Goal: Information Seeking & Learning: Learn about a topic

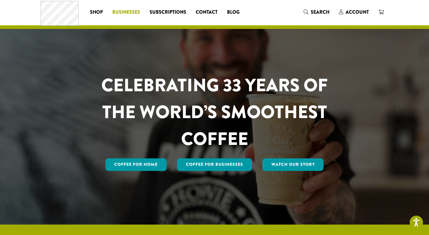
click at [135, 12] on span "Businesses" at bounding box center [126, 12] width 28 height 7
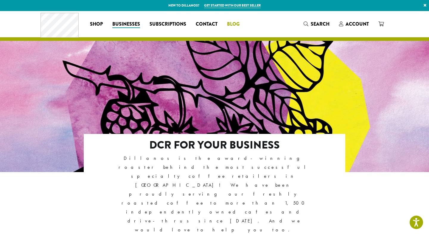
click at [233, 21] on span "Blog" at bounding box center [233, 24] width 13 height 7
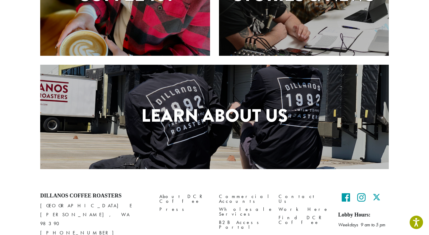
scroll to position [256, 0]
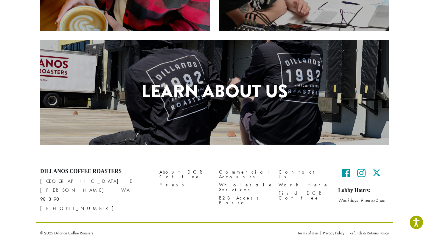
click at [249, 98] on h1 "Learn About Us" at bounding box center [214, 91] width 349 height 27
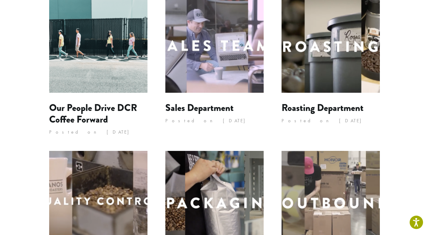
scroll to position [100, 0]
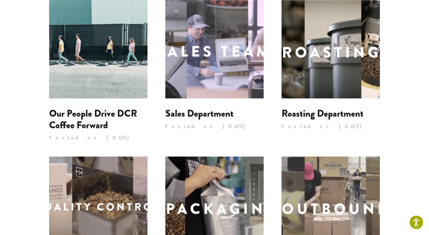
click at [203, 42] on img at bounding box center [214, 49] width 98 height 98
